Goal: Navigation & Orientation: Find specific page/section

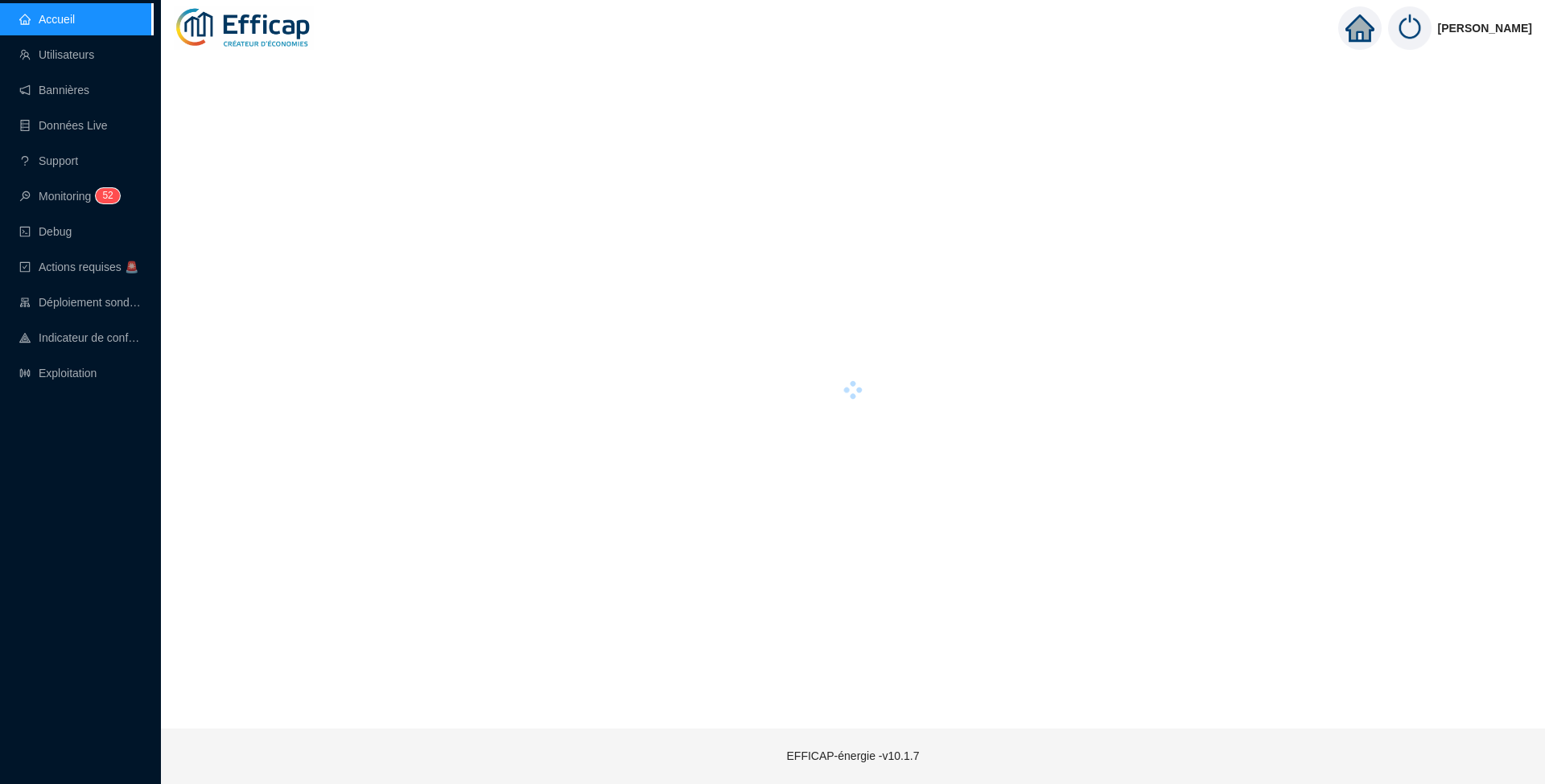
click at [775, 100] on div at bounding box center [853, 390] width 1359 height 664
drag, startPoint x: 764, startPoint y: 362, endPoint x: 786, endPoint y: 348, distance: 26.1
click at [764, 360] on div at bounding box center [853, 390] width 1359 height 664
click at [231, 16] on img at bounding box center [244, 28] width 140 height 57
click at [77, 61] on link "Utilisateurs" at bounding box center [57, 55] width 75 height 13
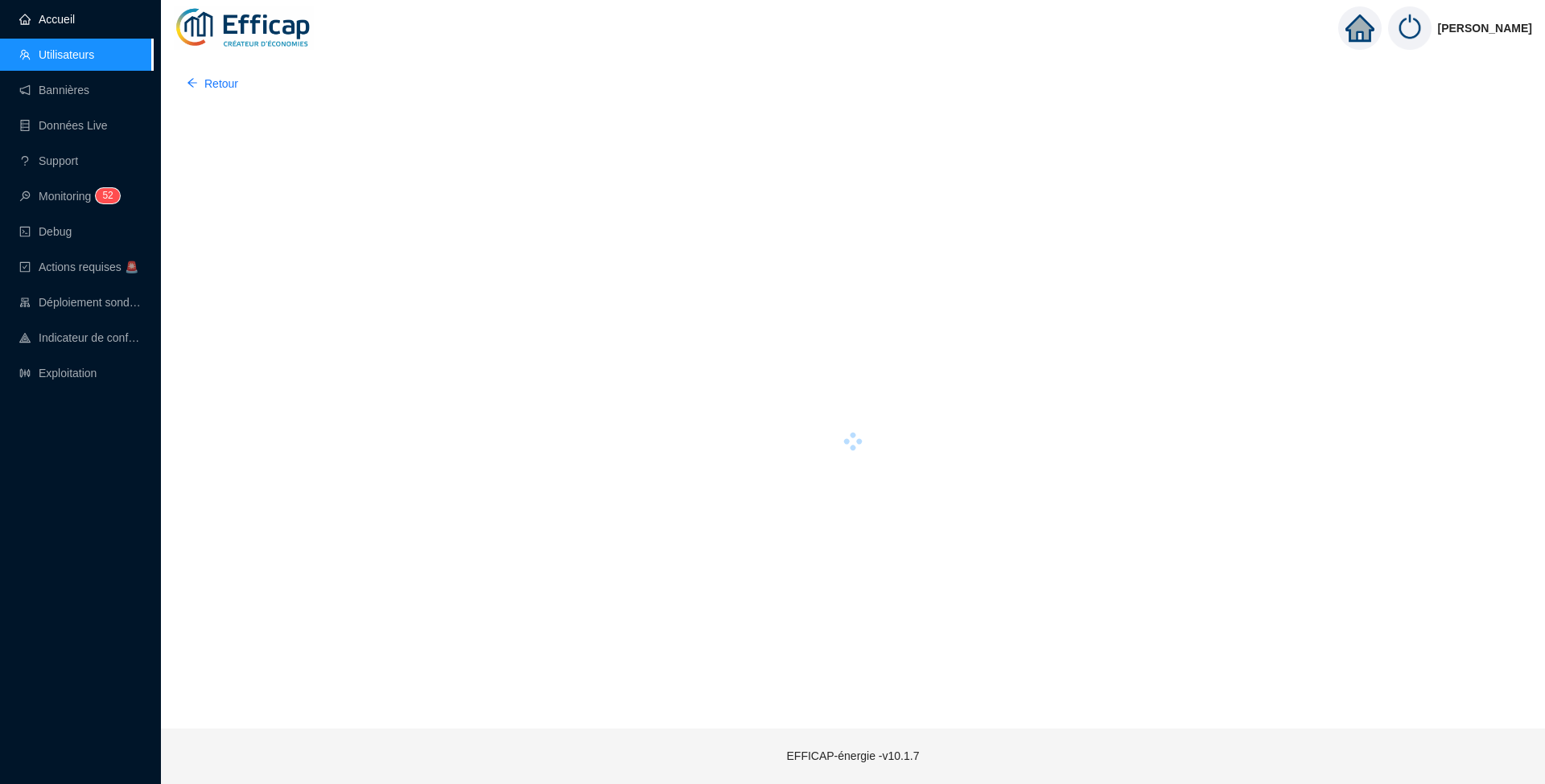
click at [63, 25] on link "Accueil" at bounding box center [48, 20] width 56 height 13
click at [267, 34] on img at bounding box center [244, 28] width 140 height 57
